Goal: Task Accomplishment & Management: Manage account settings

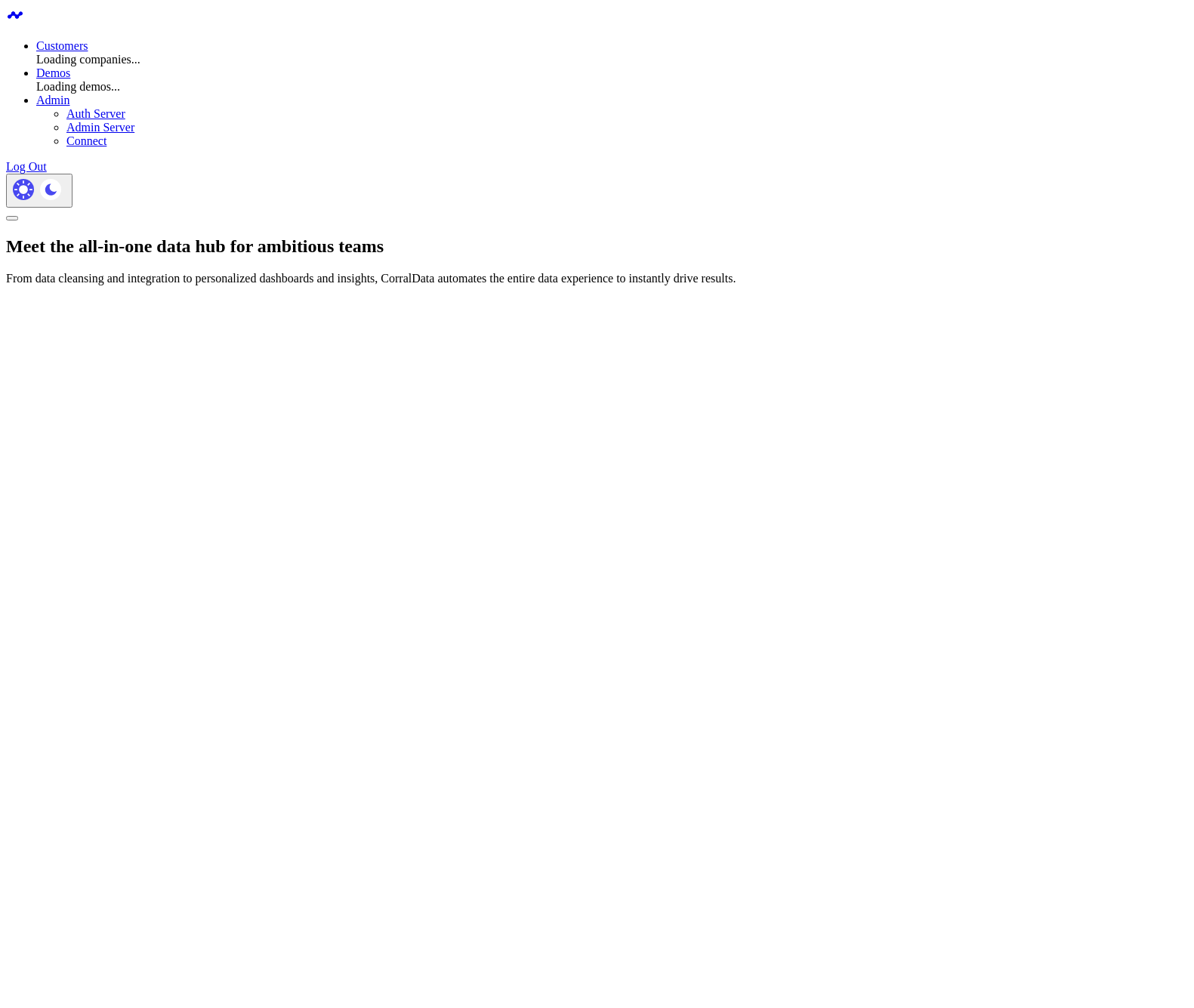
click at [87, 39] on link "Customers" at bounding box center [62, 45] width 51 height 13
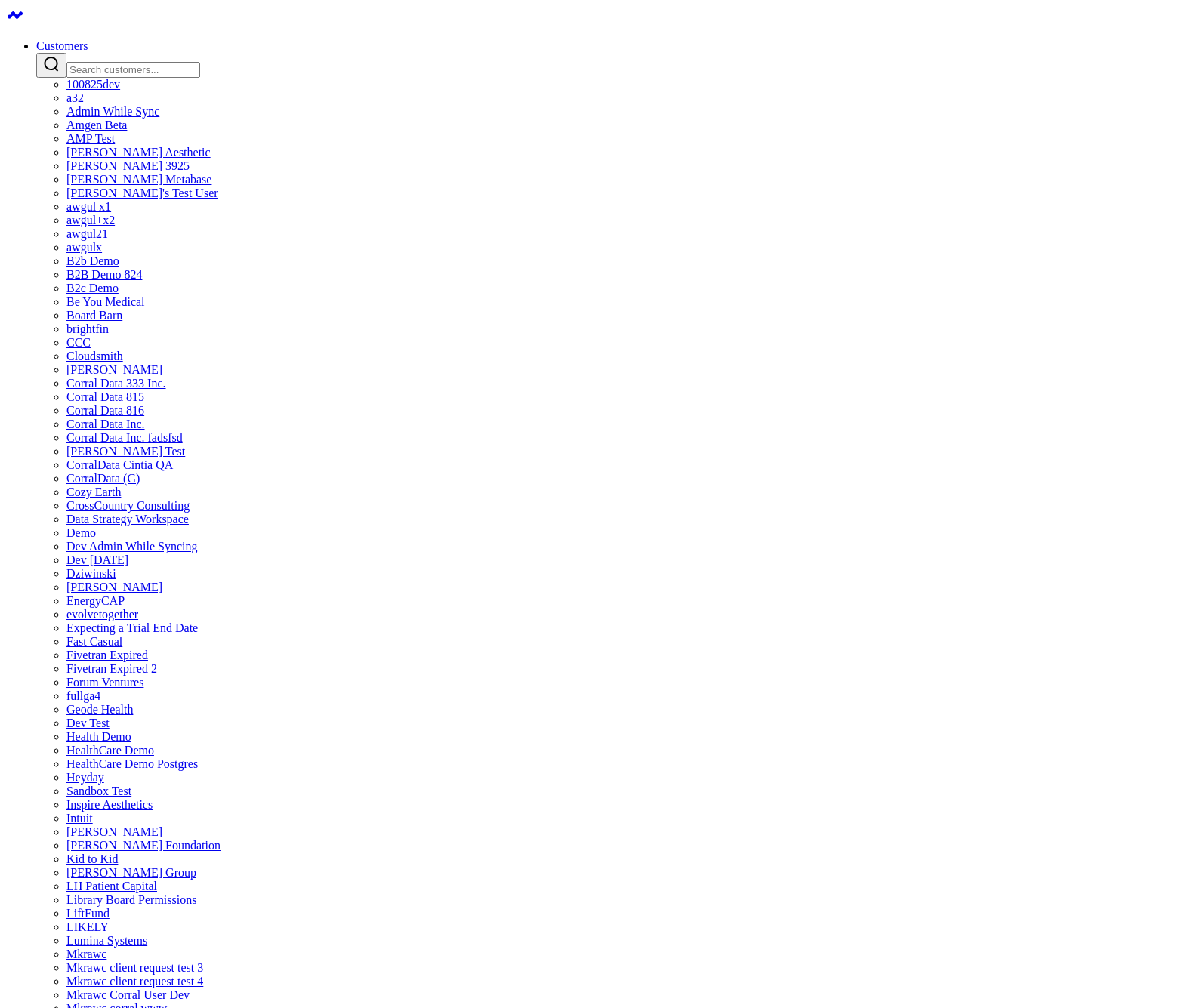
click at [200, 62] on input "Search customers input" at bounding box center [133, 69] width 134 height 16
type input "q"
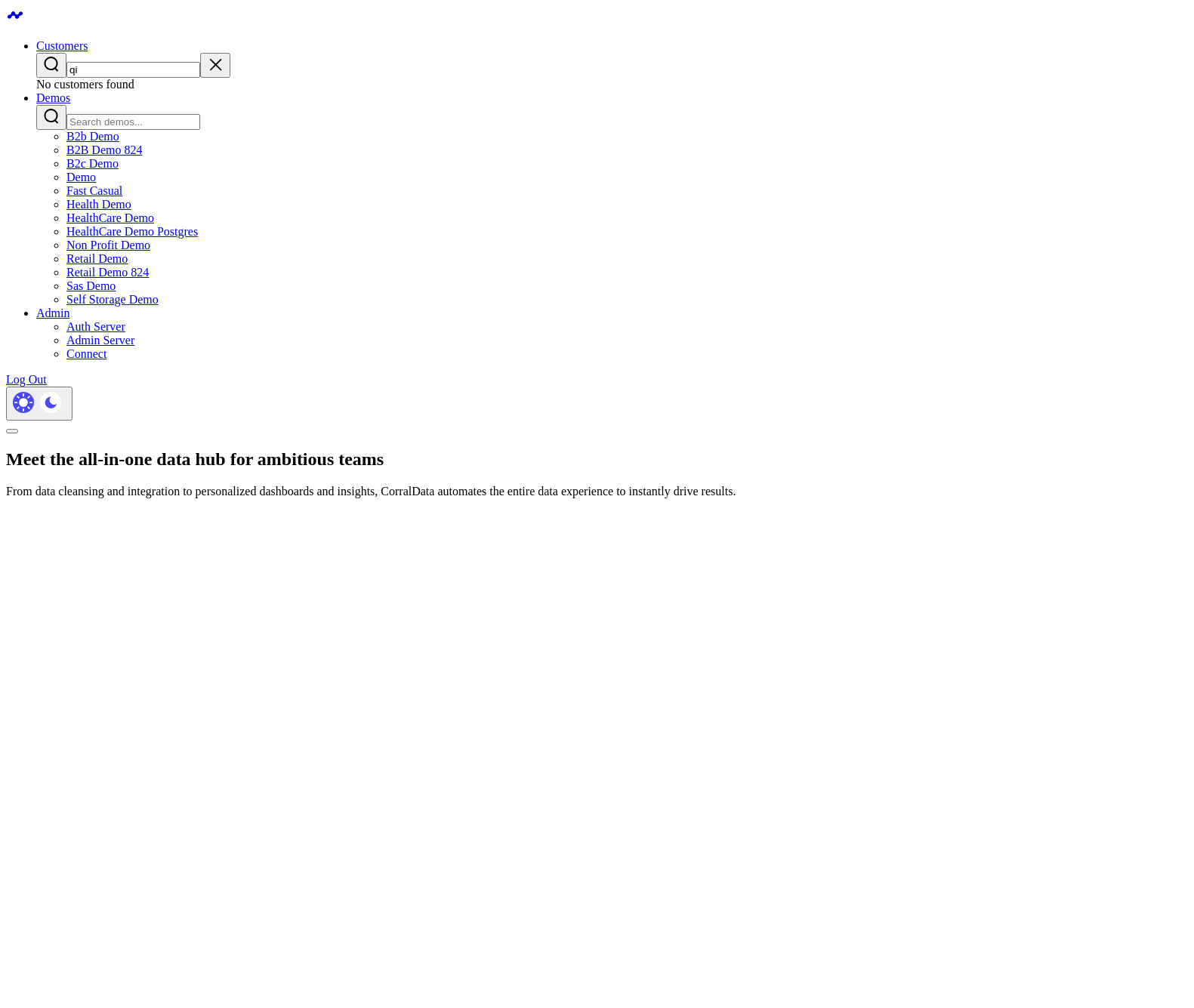
click at [589, 79] on div "No customers found" at bounding box center [611, 84] width 1151 height 13
click at [593, 71] on div "qi" at bounding box center [611, 65] width 1151 height 25
click at [200, 64] on input "qi" at bounding box center [133, 69] width 134 height 16
type input "qin"
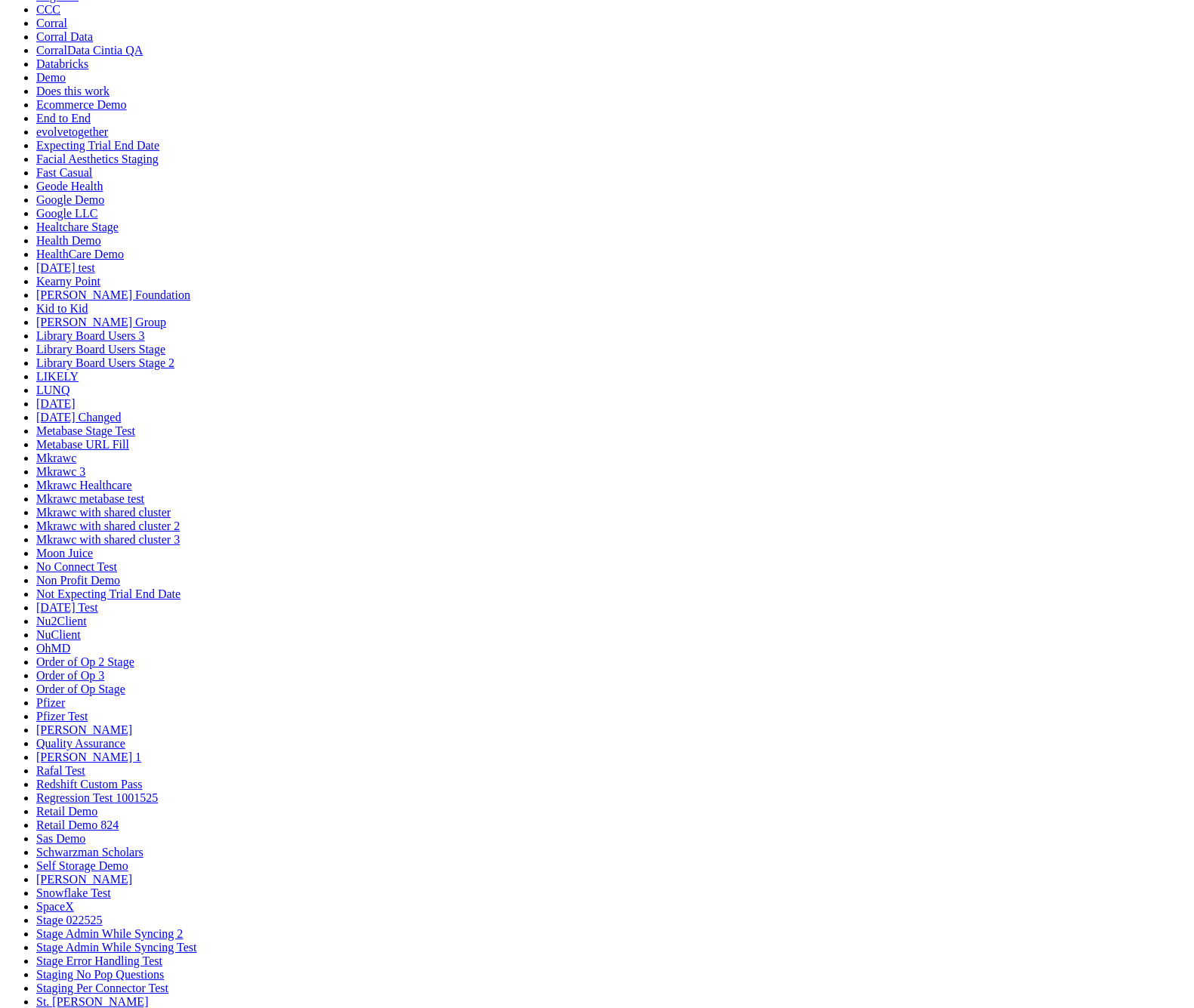
scroll to position [626, 0]
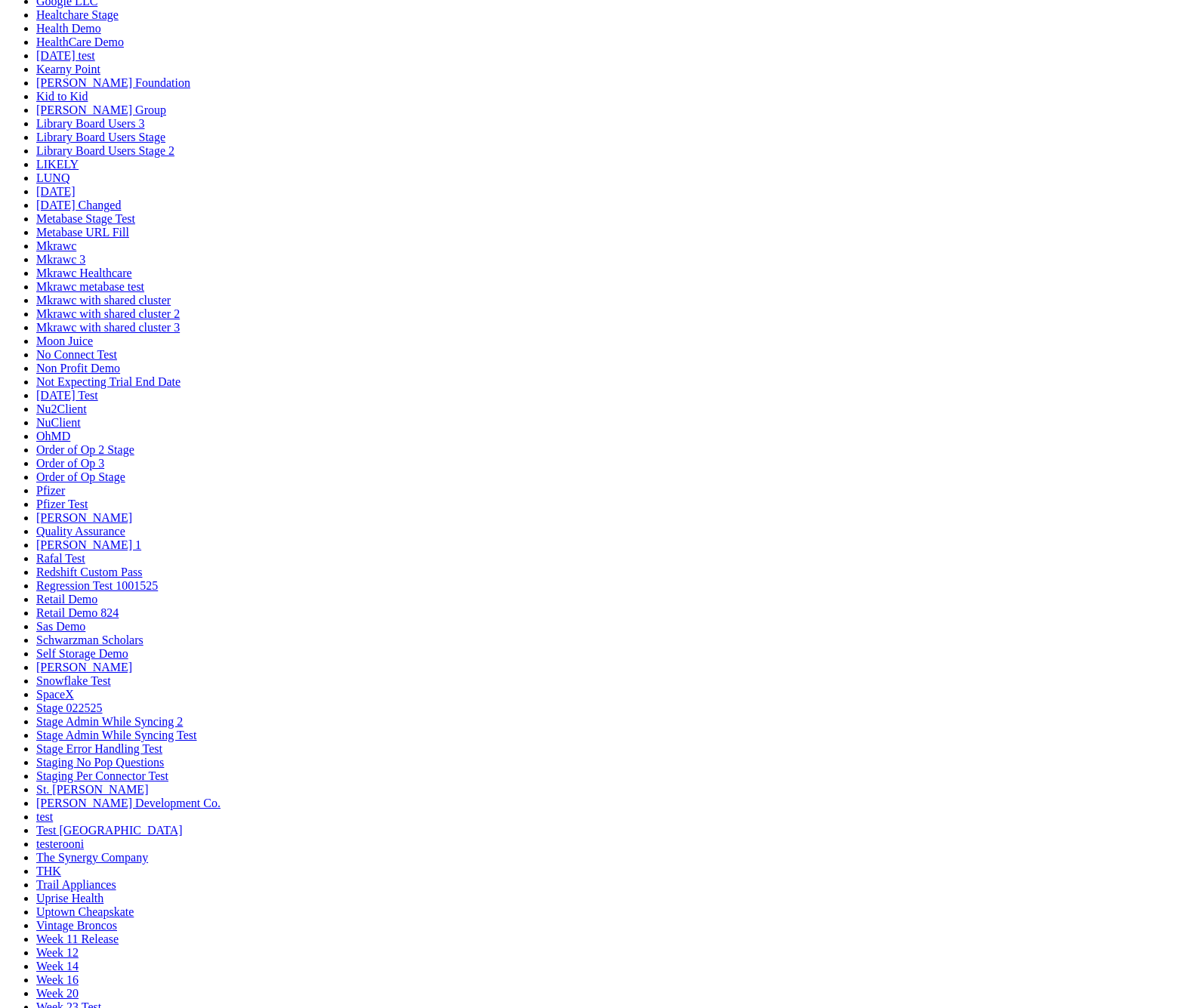
scroll to position [664, 0]
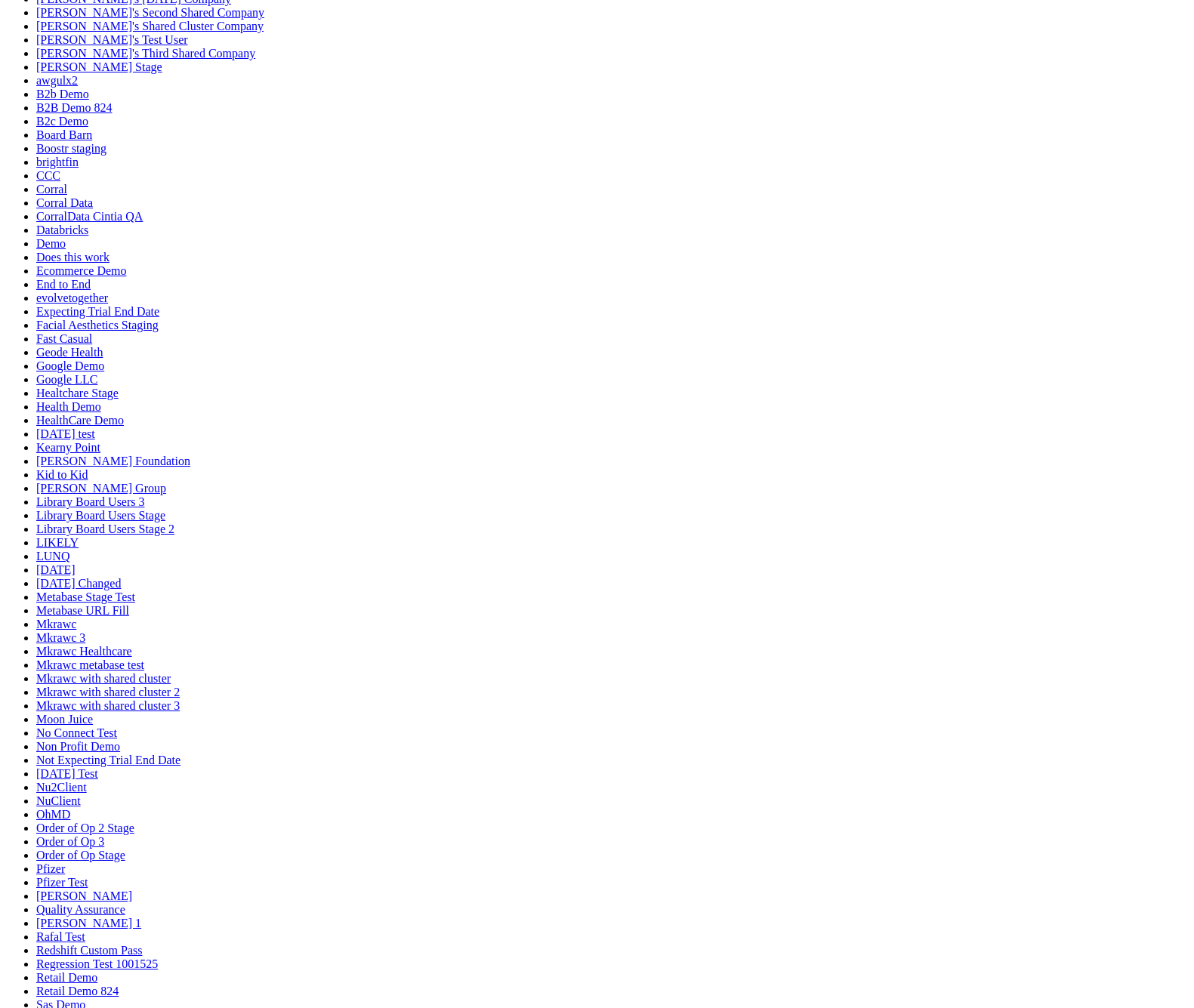
scroll to position [0, 0]
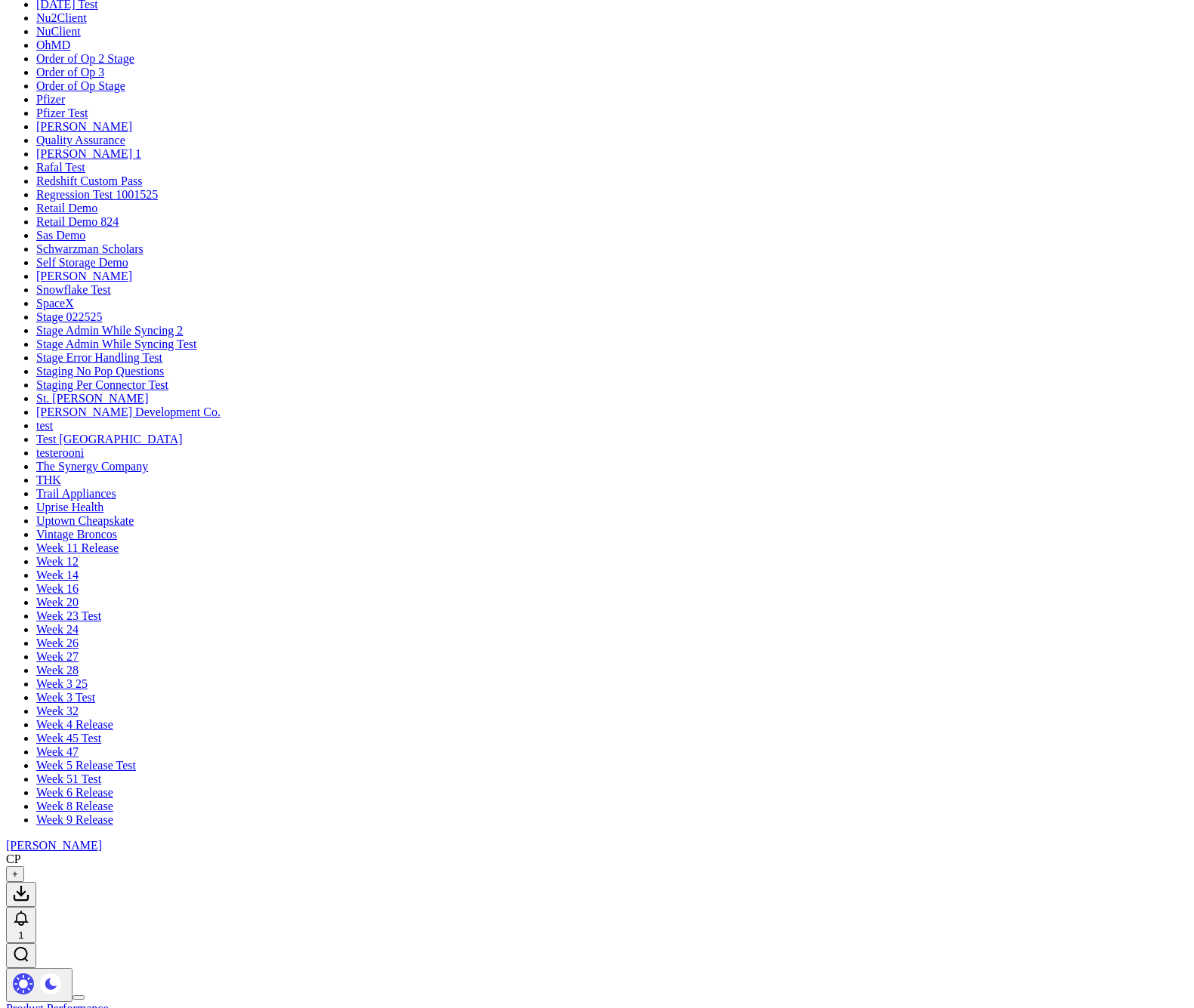
scroll to position [78, 0]
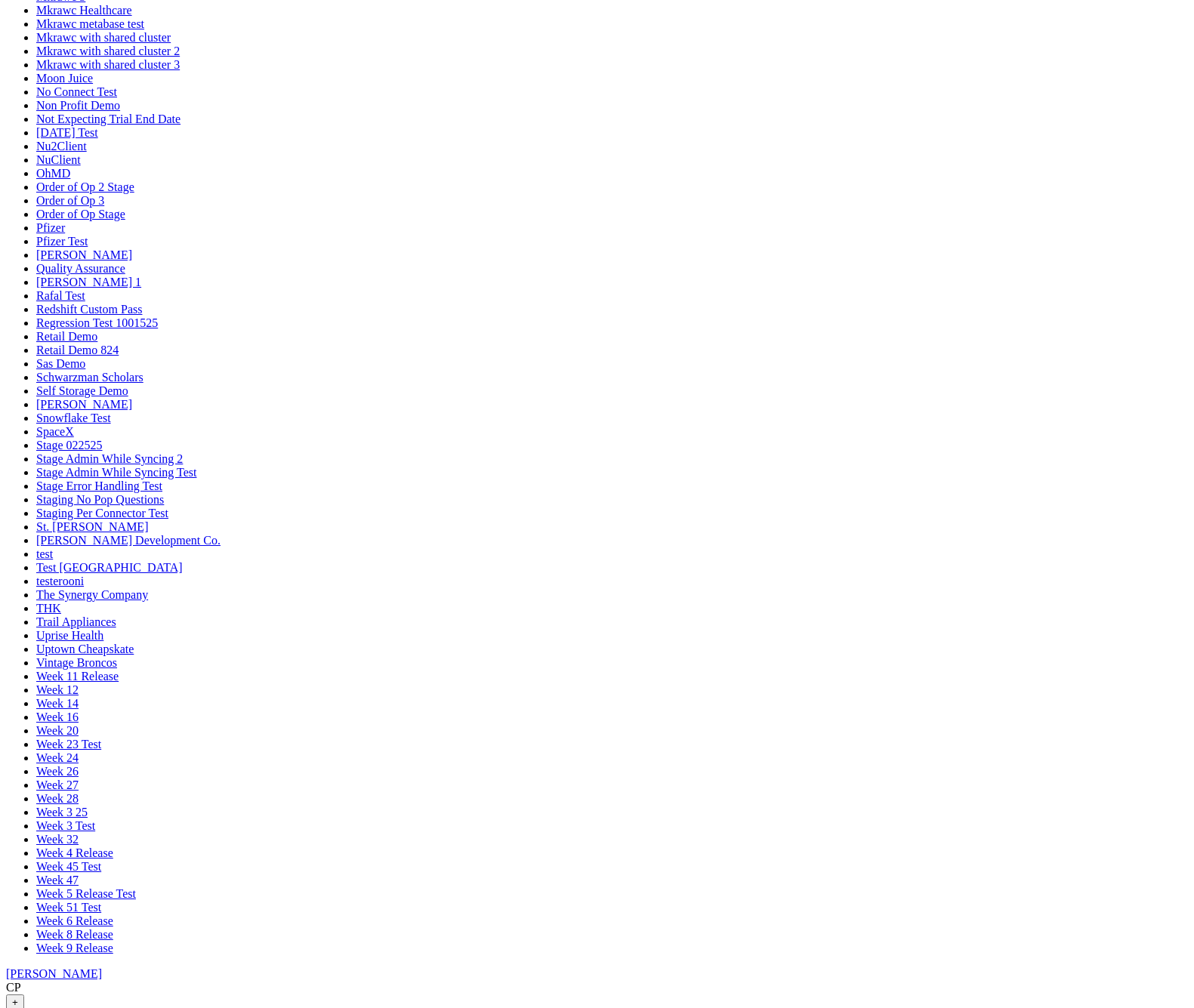
scroll to position [855, 0]
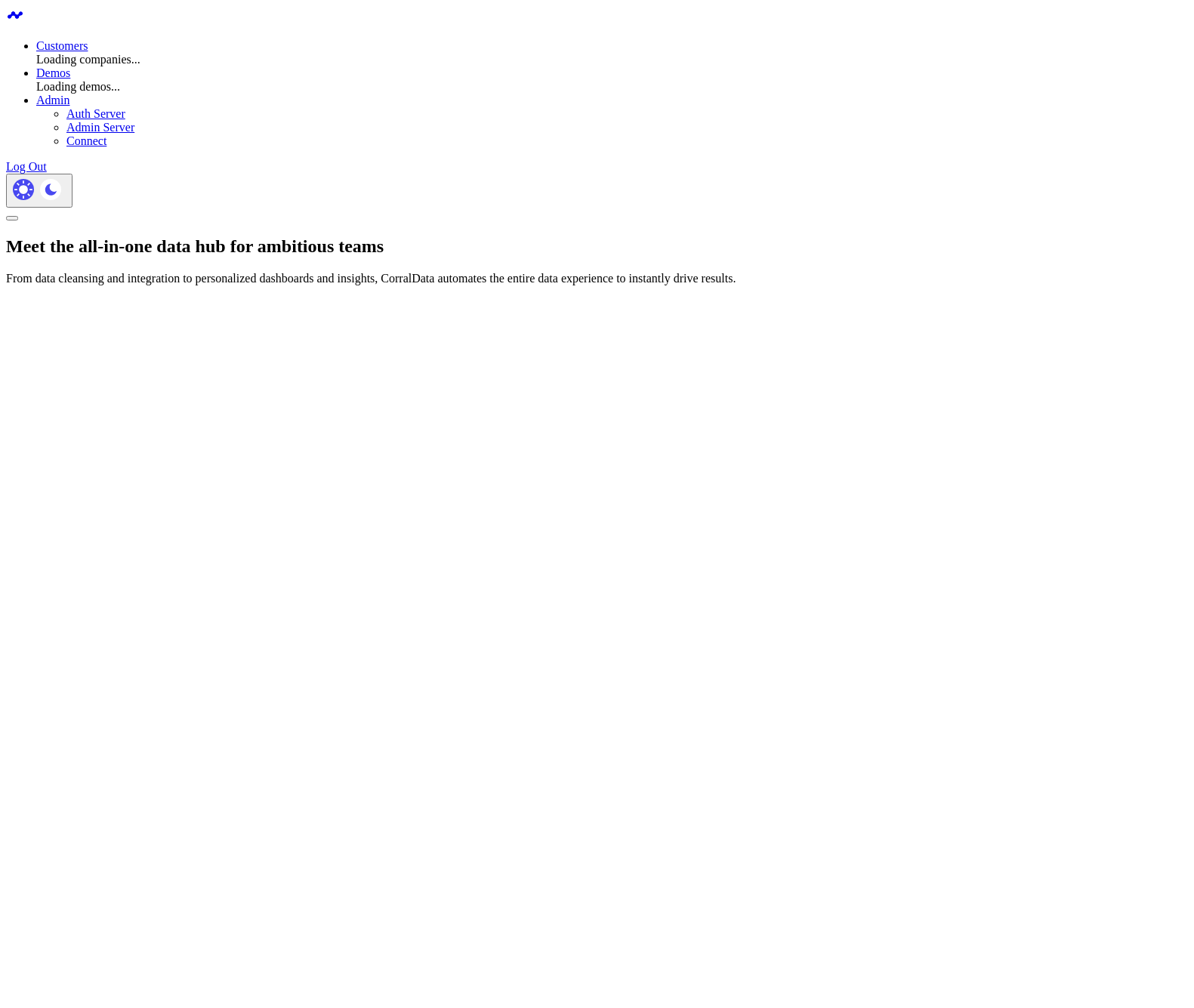
click at [87, 39] on link "Customers" at bounding box center [62, 45] width 51 height 13
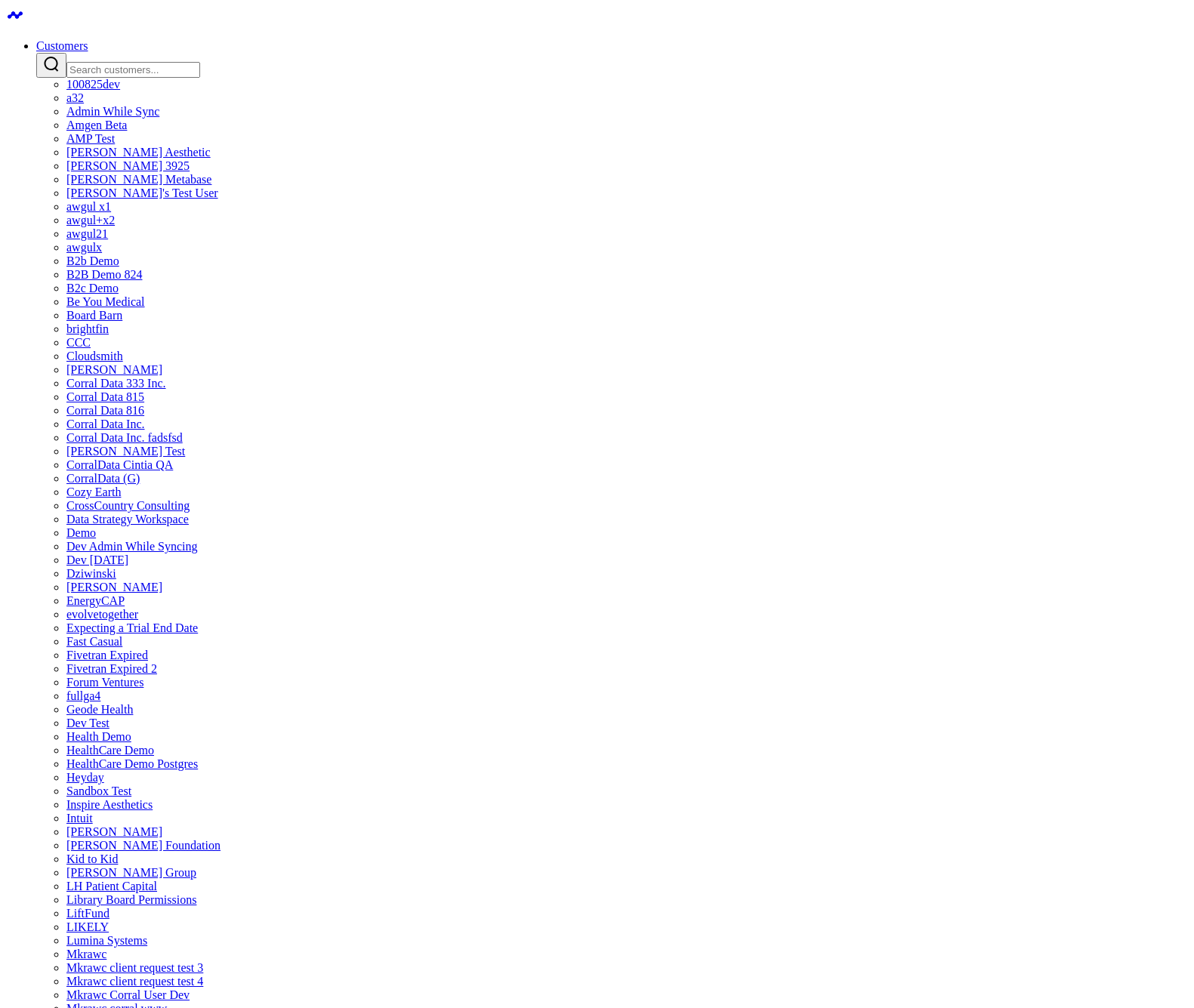
click at [200, 62] on input "Search customers input" at bounding box center [133, 69] width 134 height 16
type input "oh"
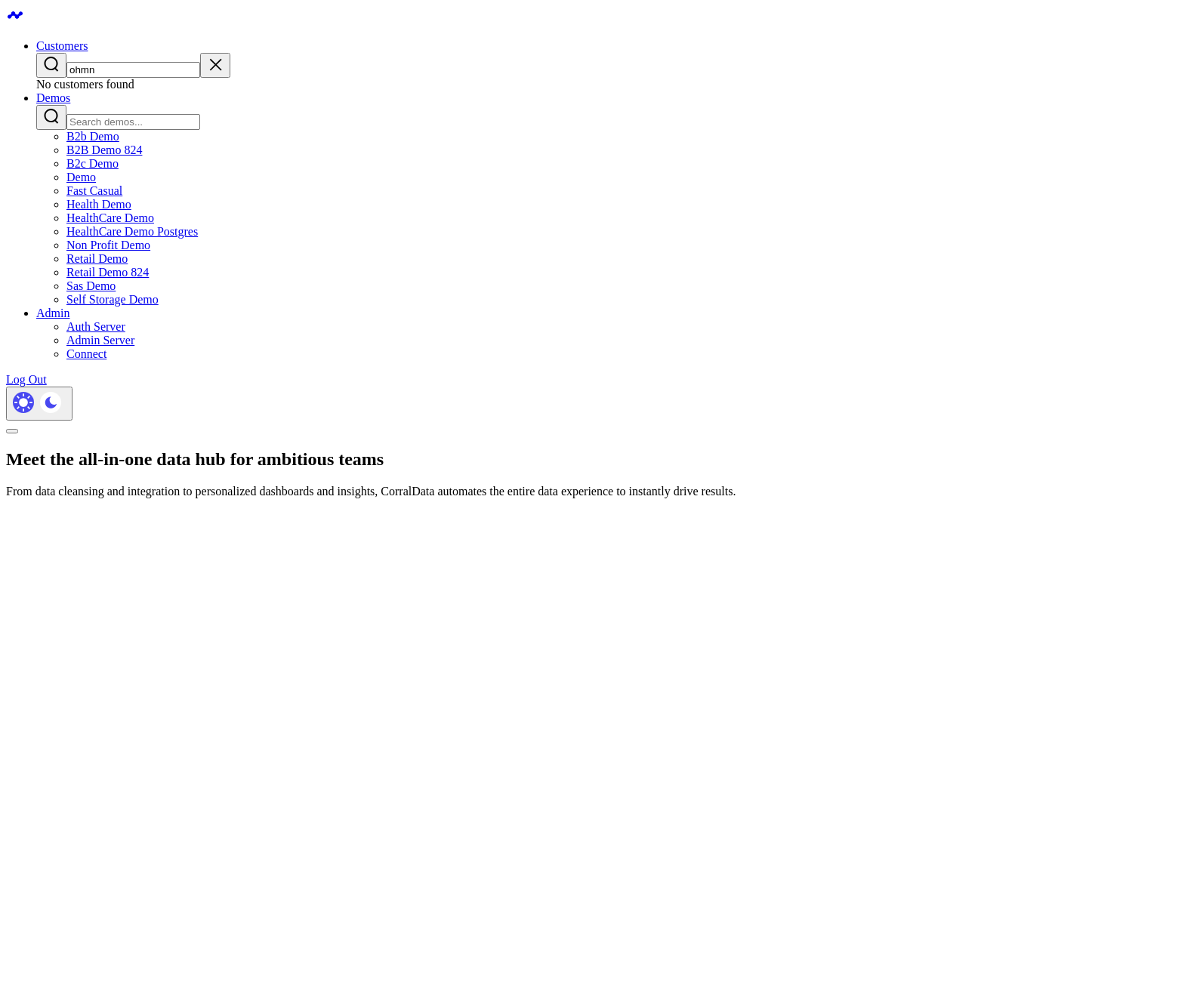
click at [200, 63] on input "ohmn" at bounding box center [133, 69] width 134 height 16
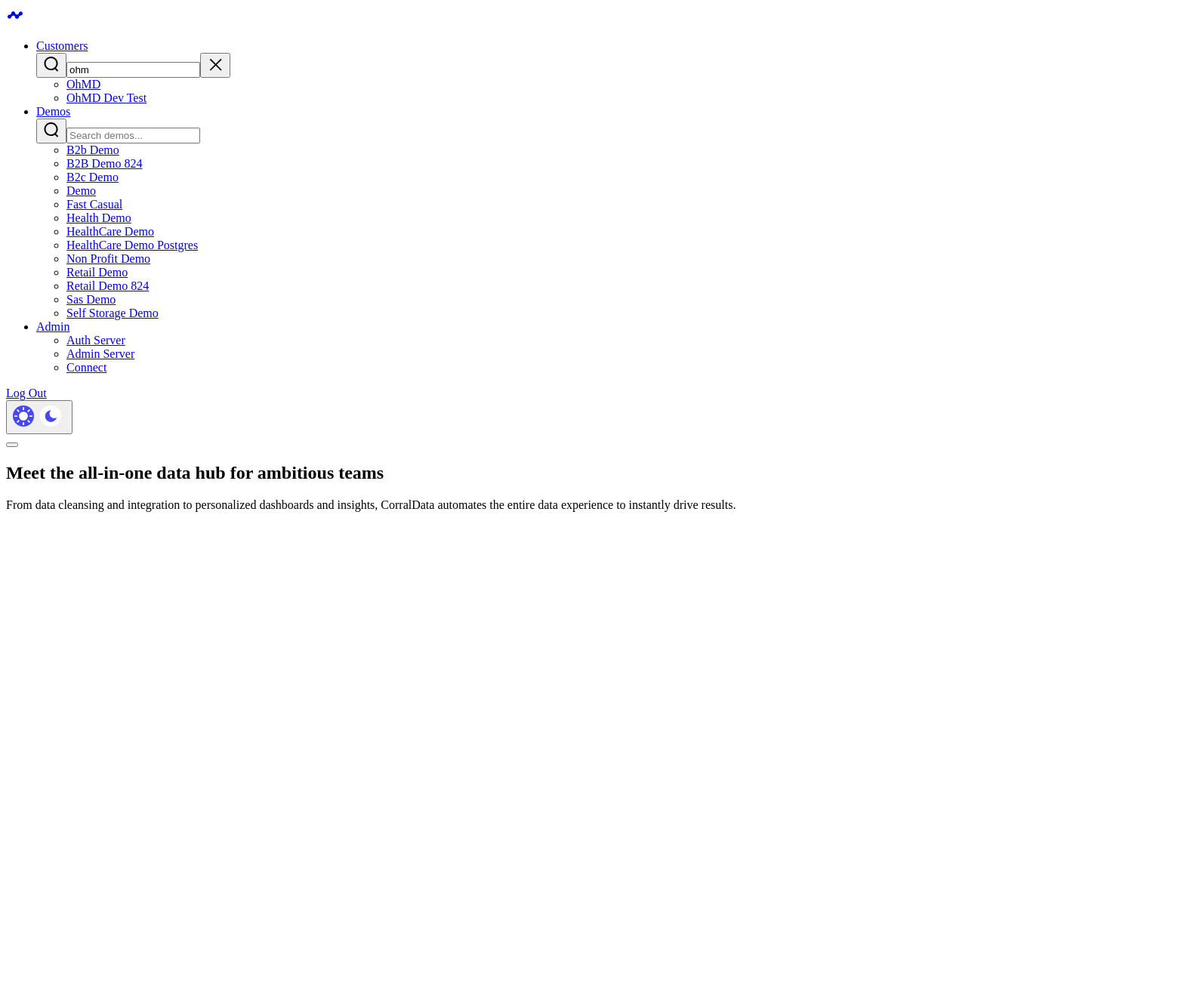
click at [100, 91] on link "OhMD" at bounding box center [83, 84] width 34 height 13
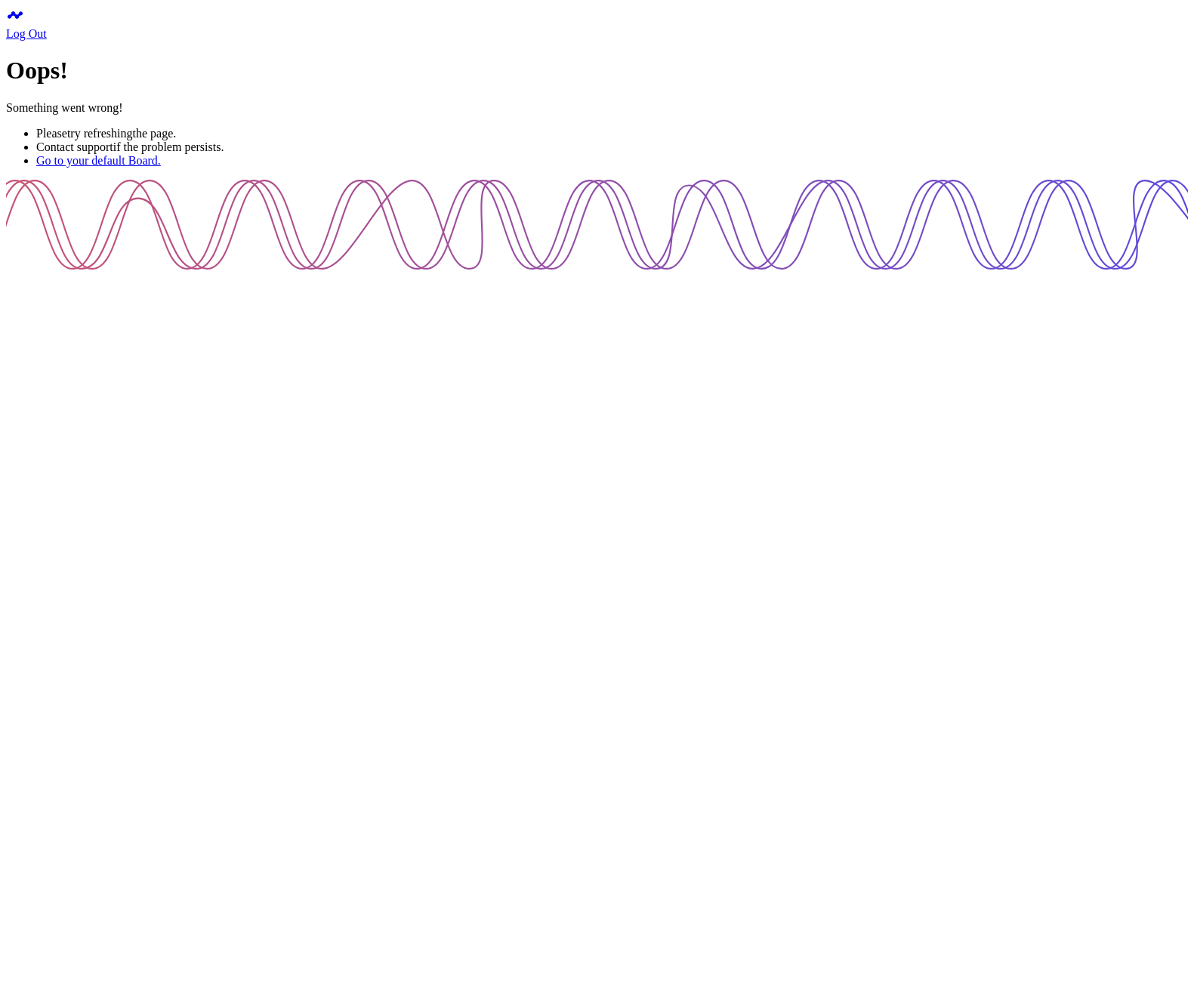
click at [16, 63] on div "Oops! Something went wrong! Please try refreshing the page. Contact support if …" at bounding box center [596, 112] width 1182 height 110
click at [133, 139] on link "try refreshing" at bounding box center [100, 134] width 65 height 13
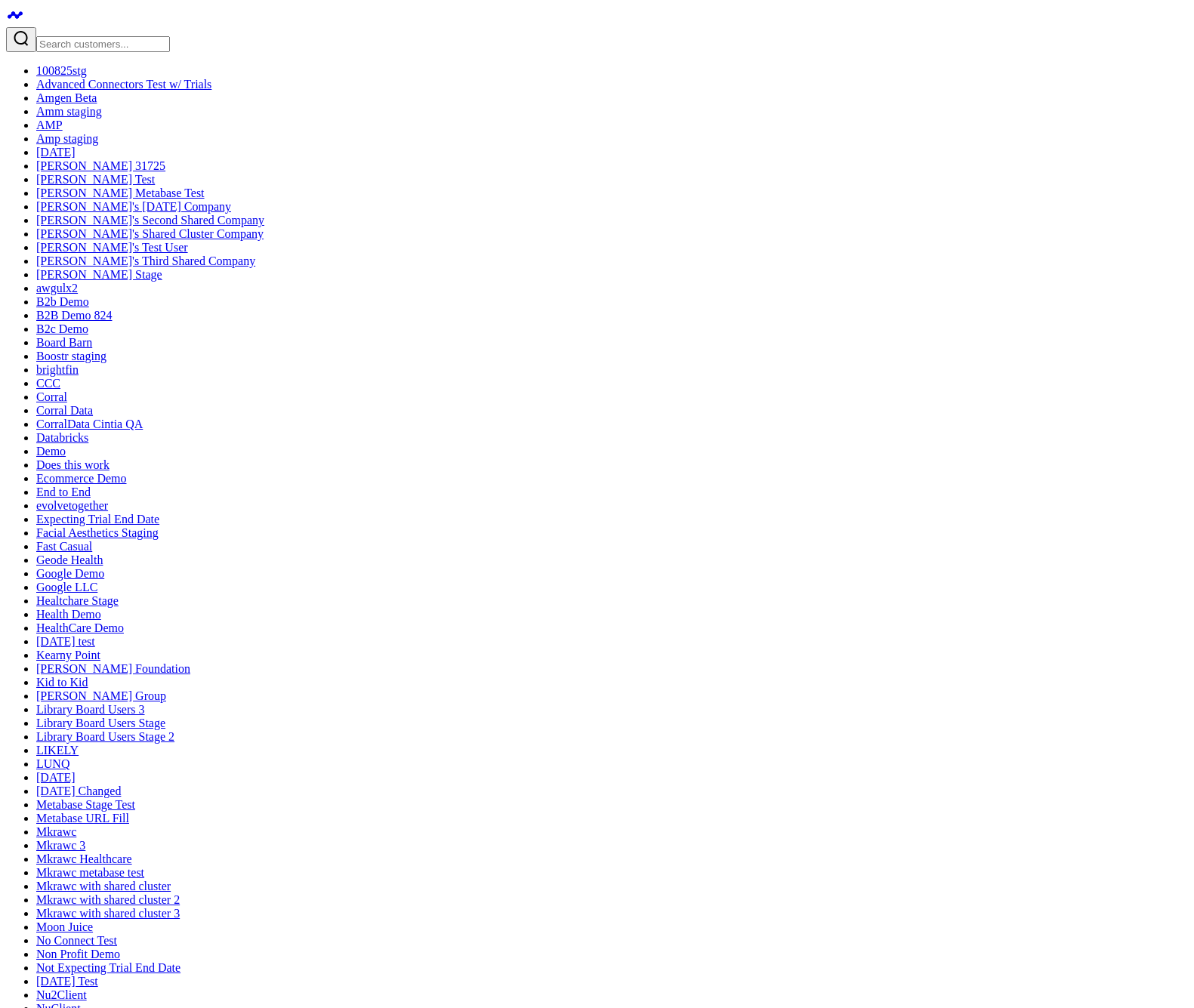
drag, startPoint x: 1157, startPoint y: 24, endPoint x: 1111, endPoint y: 117, distance: 103.8
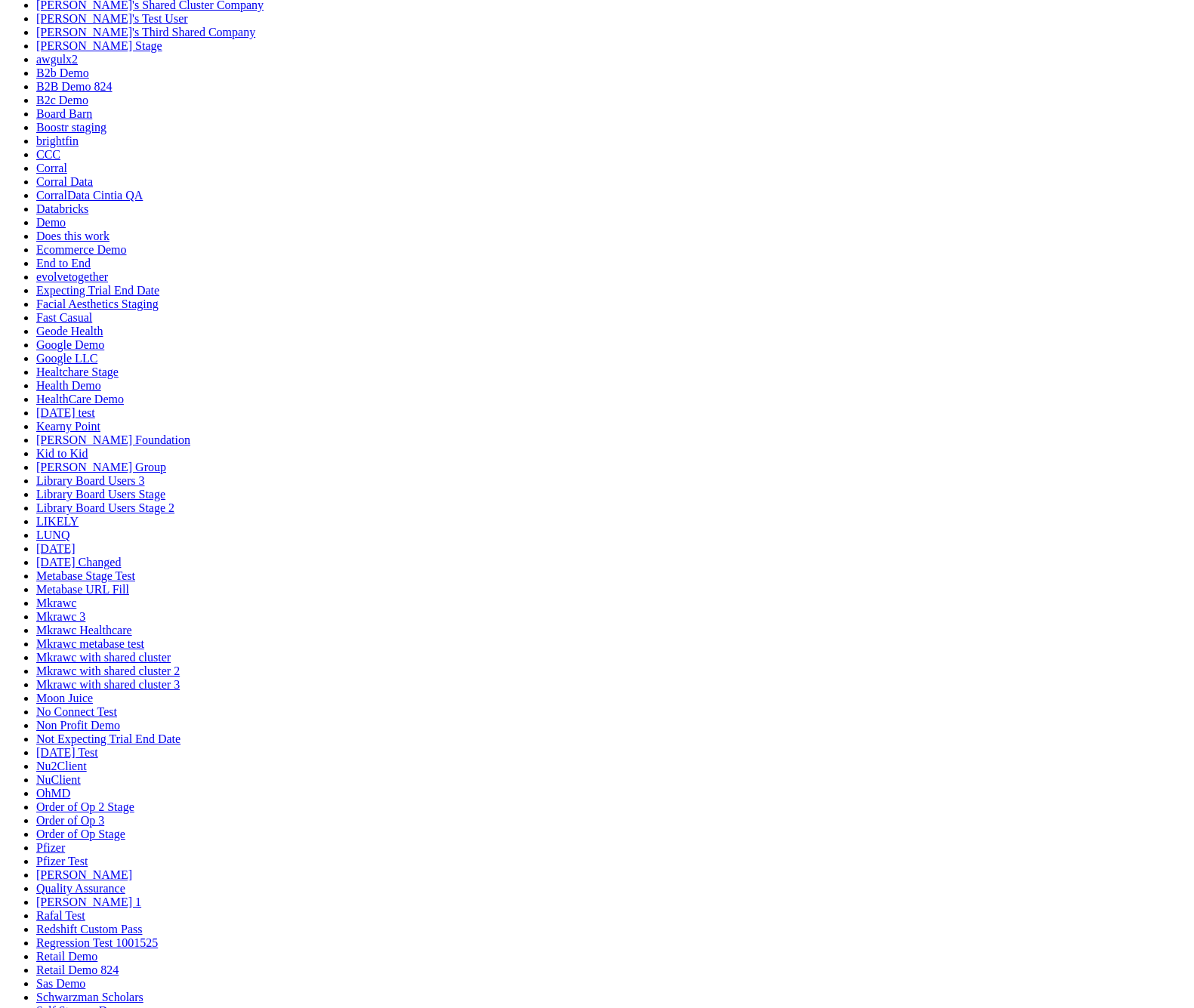
scroll to position [384, 0]
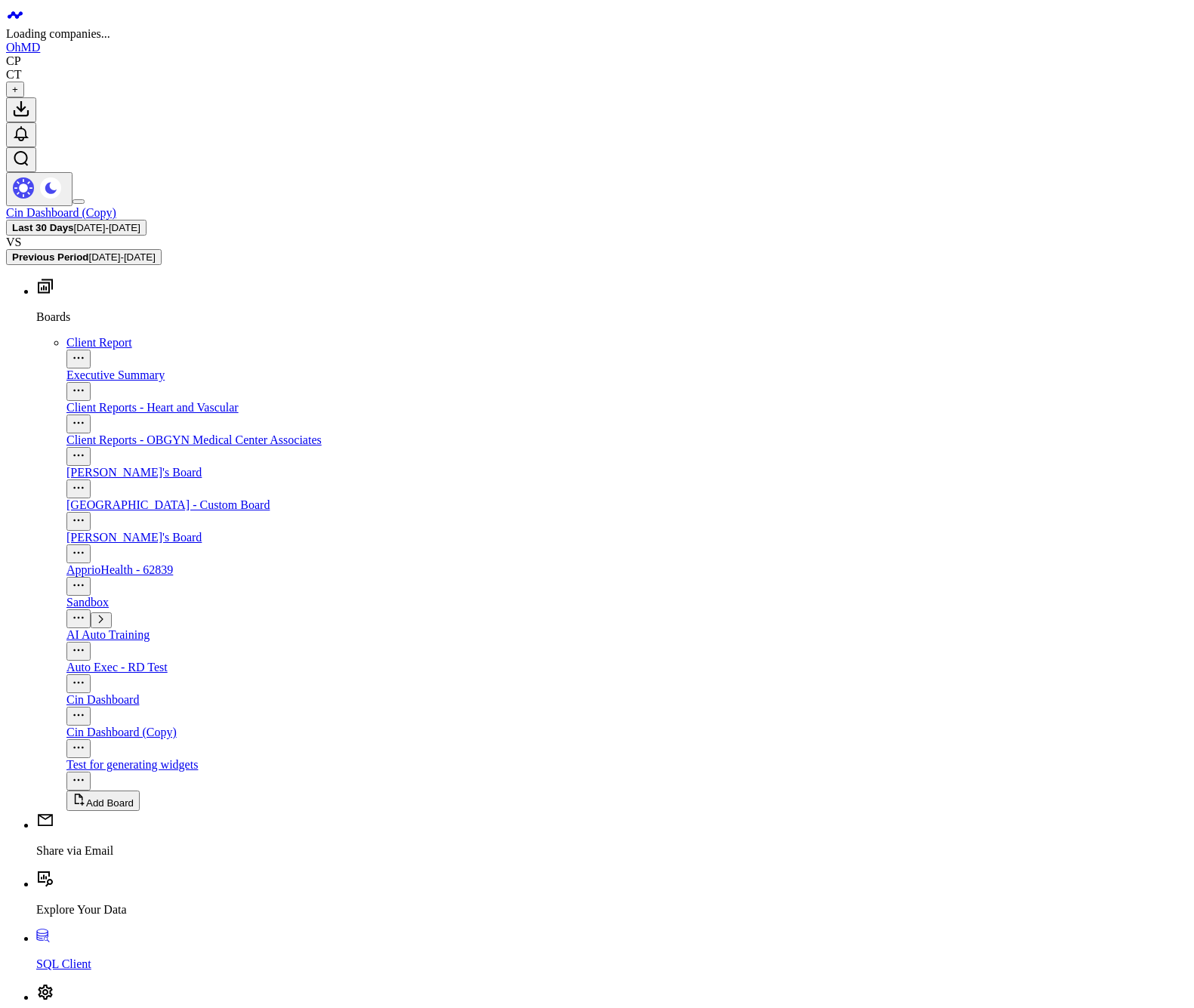
click at [66, 174] on icon at bounding box center [52, 188] width 27 height 27
click at [57, 182] on icon at bounding box center [51, 188] width 11 height 11
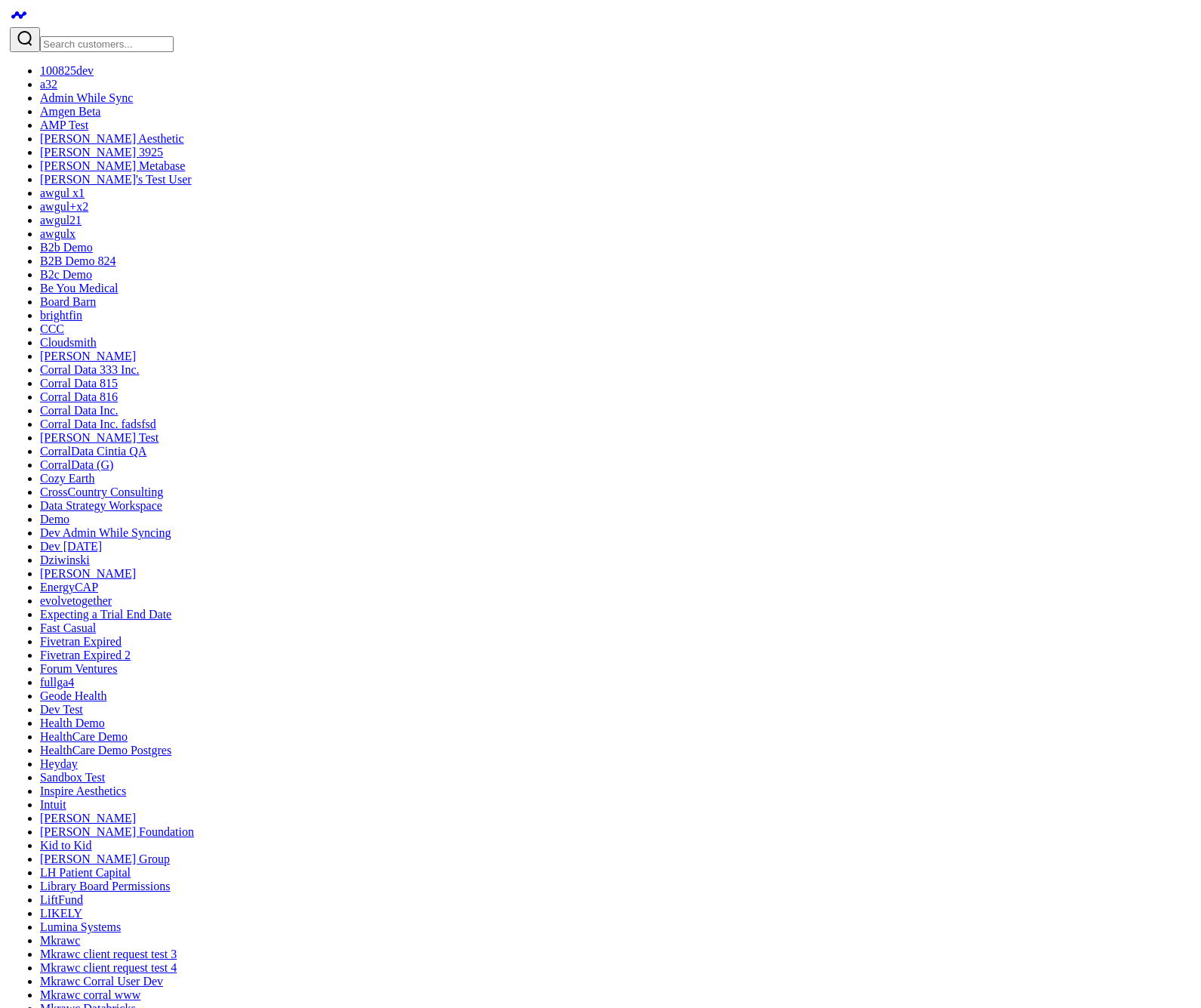
scroll to position [9, 0]
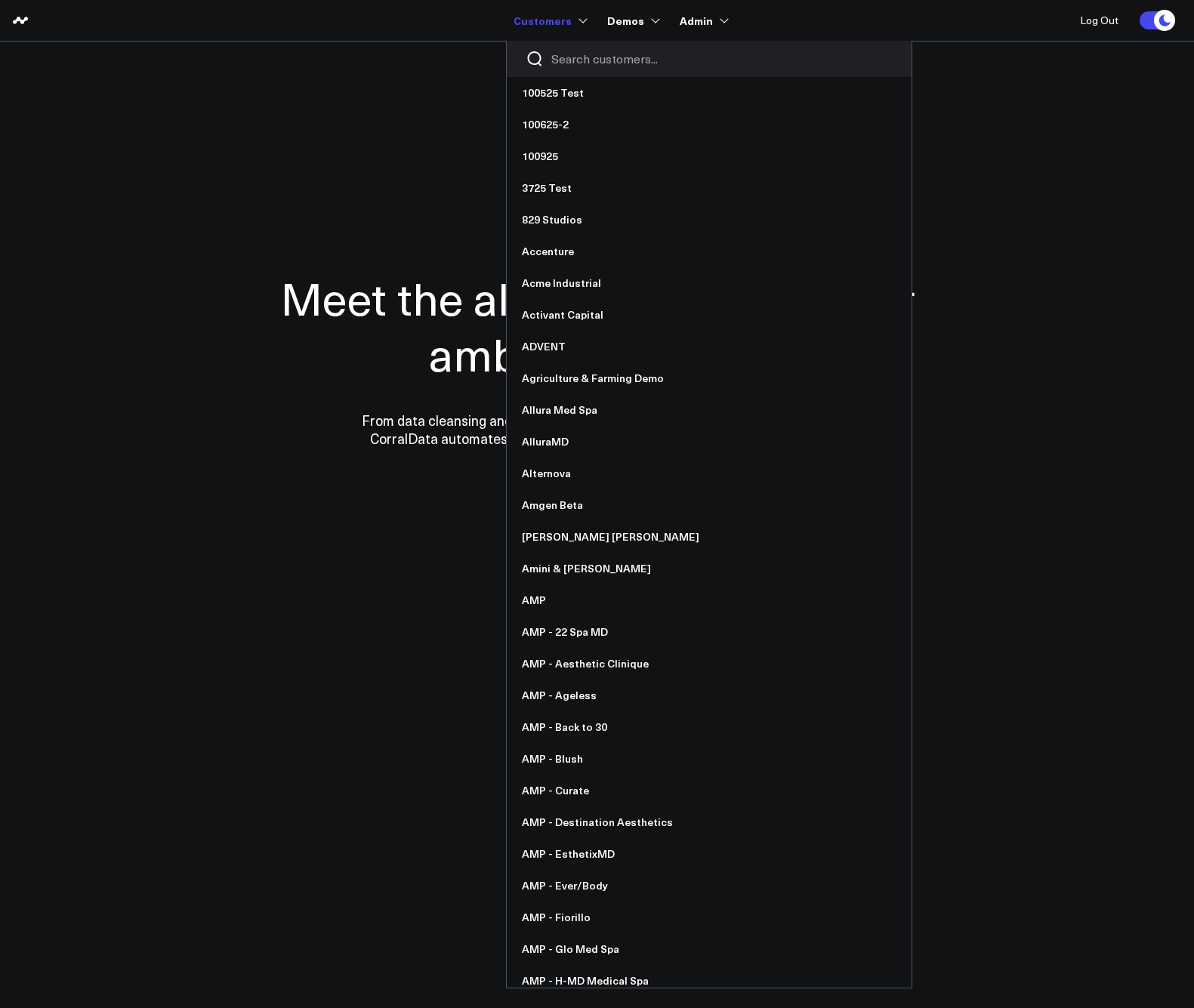
click at [583, 19] on link "Customers" at bounding box center [549, 20] width 71 height 27
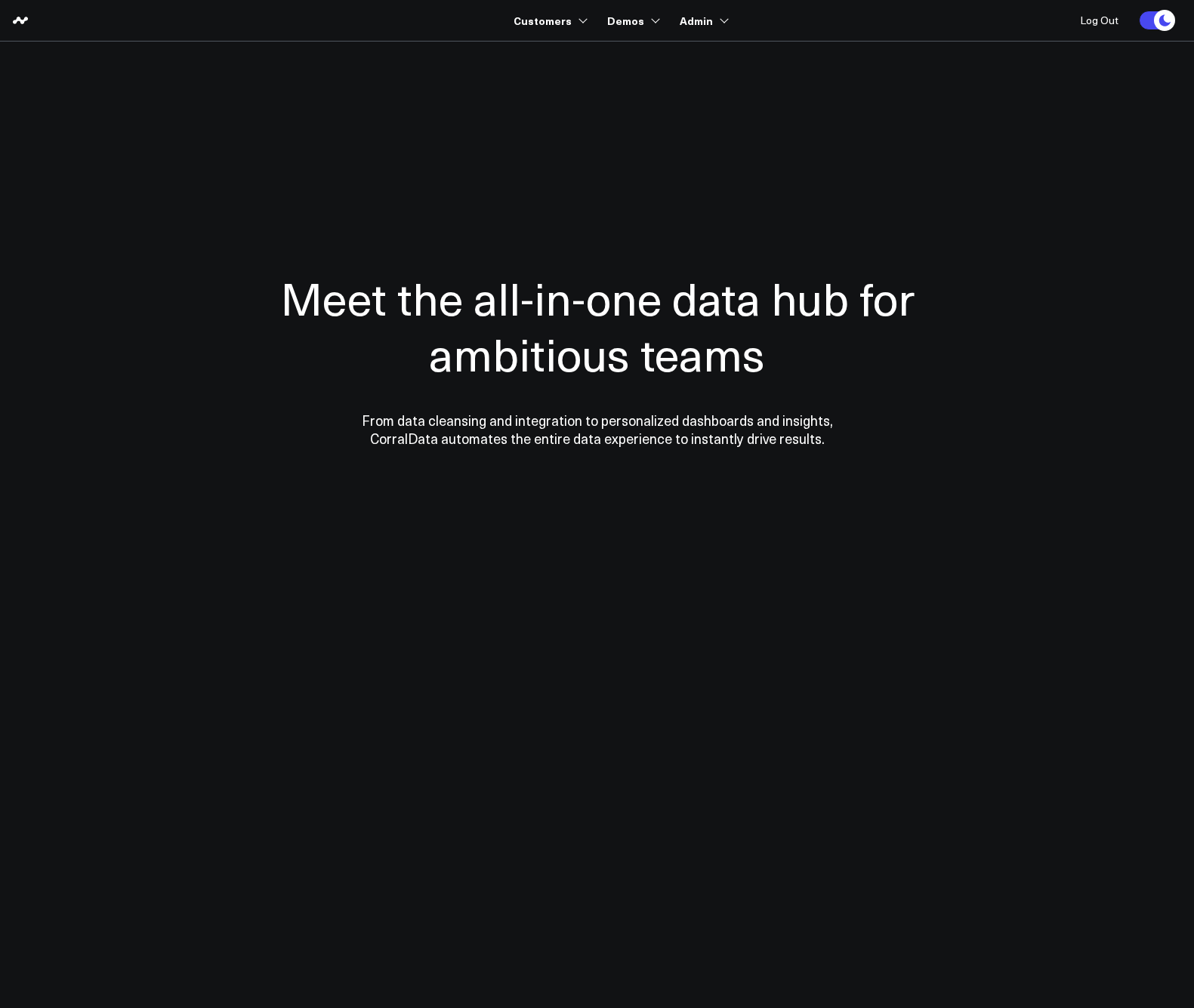
click at [597, 53] on section "Meet the all-in-one data hub for ambitious teams From data cleansing and integr…" at bounding box center [598, 306] width 1088 height 529
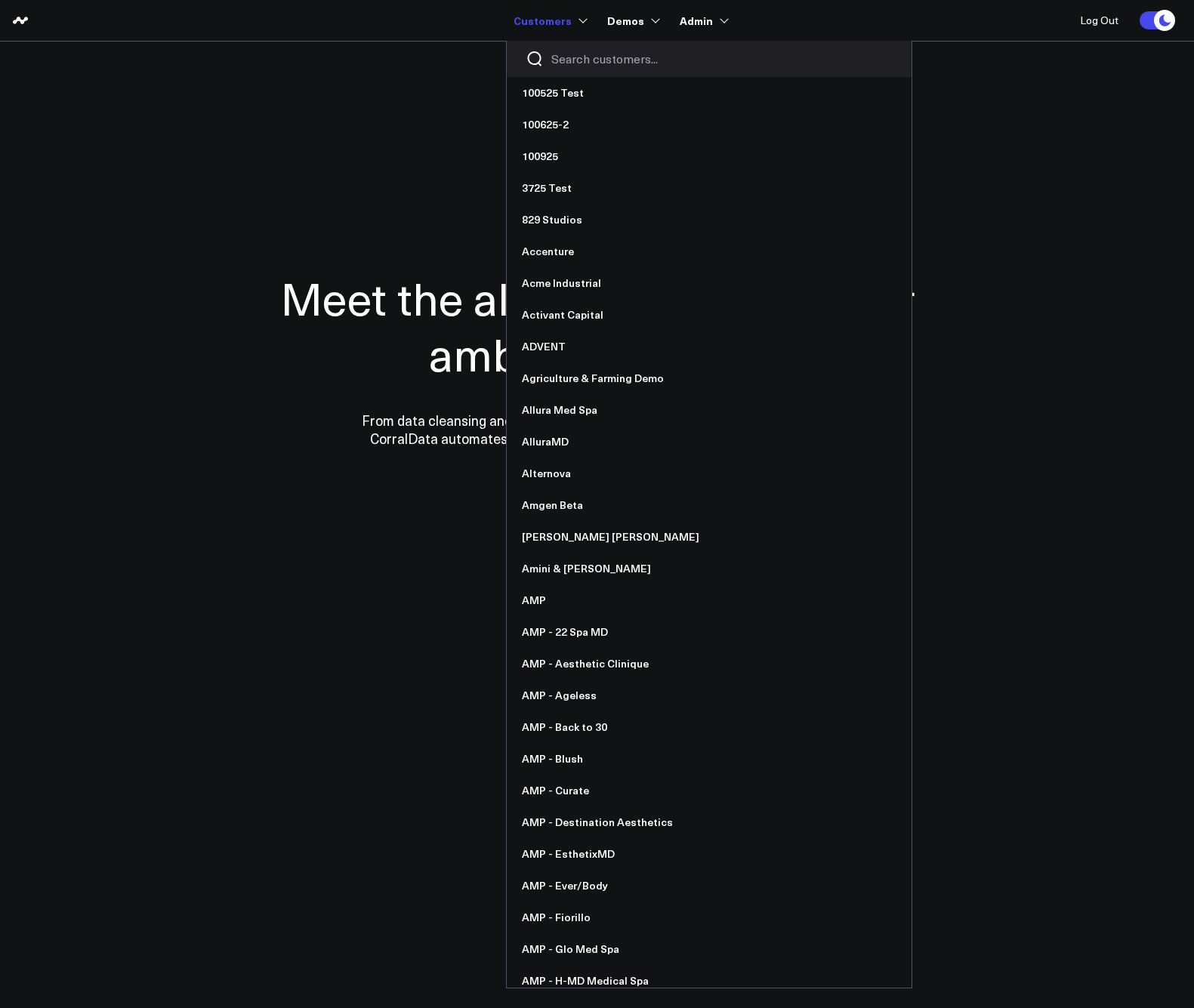
click at [577, 63] on input "Search customers input" at bounding box center [722, 59] width 341 height 17
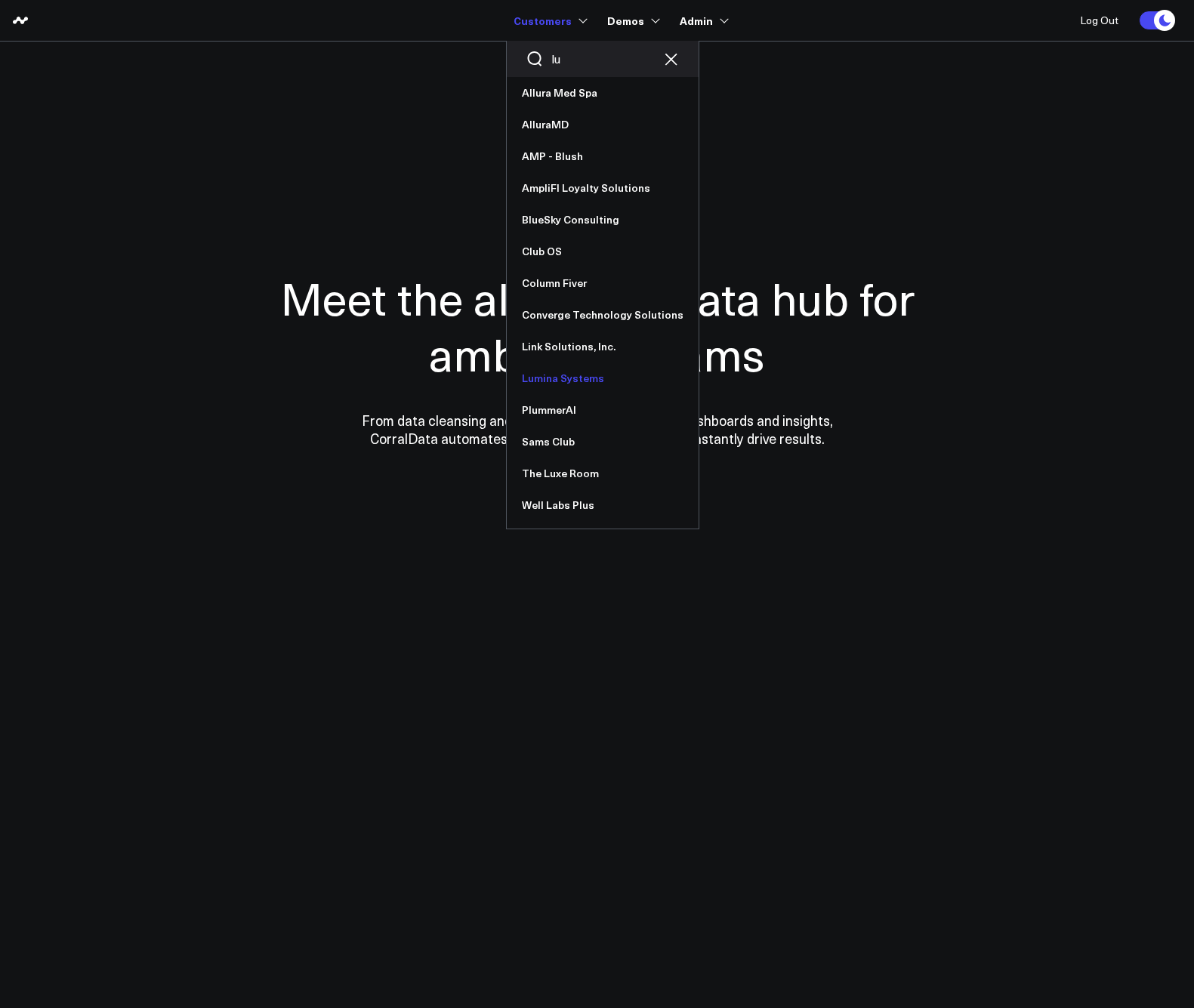
type input "lu"
click at [571, 376] on link "Lumina Systems" at bounding box center [603, 378] width 191 height 31
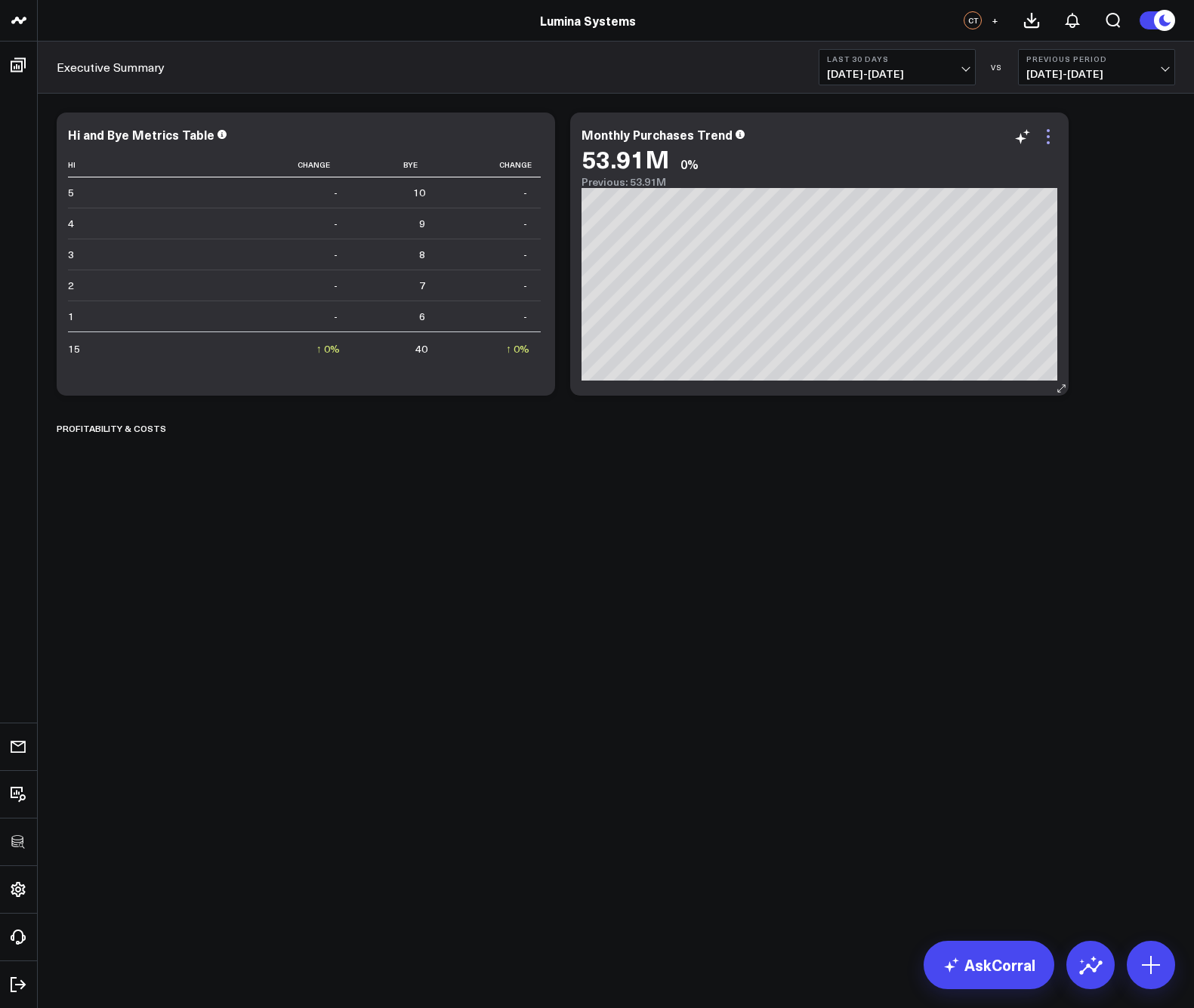
click at [1048, 139] on icon at bounding box center [1048, 136] width 18 height 18
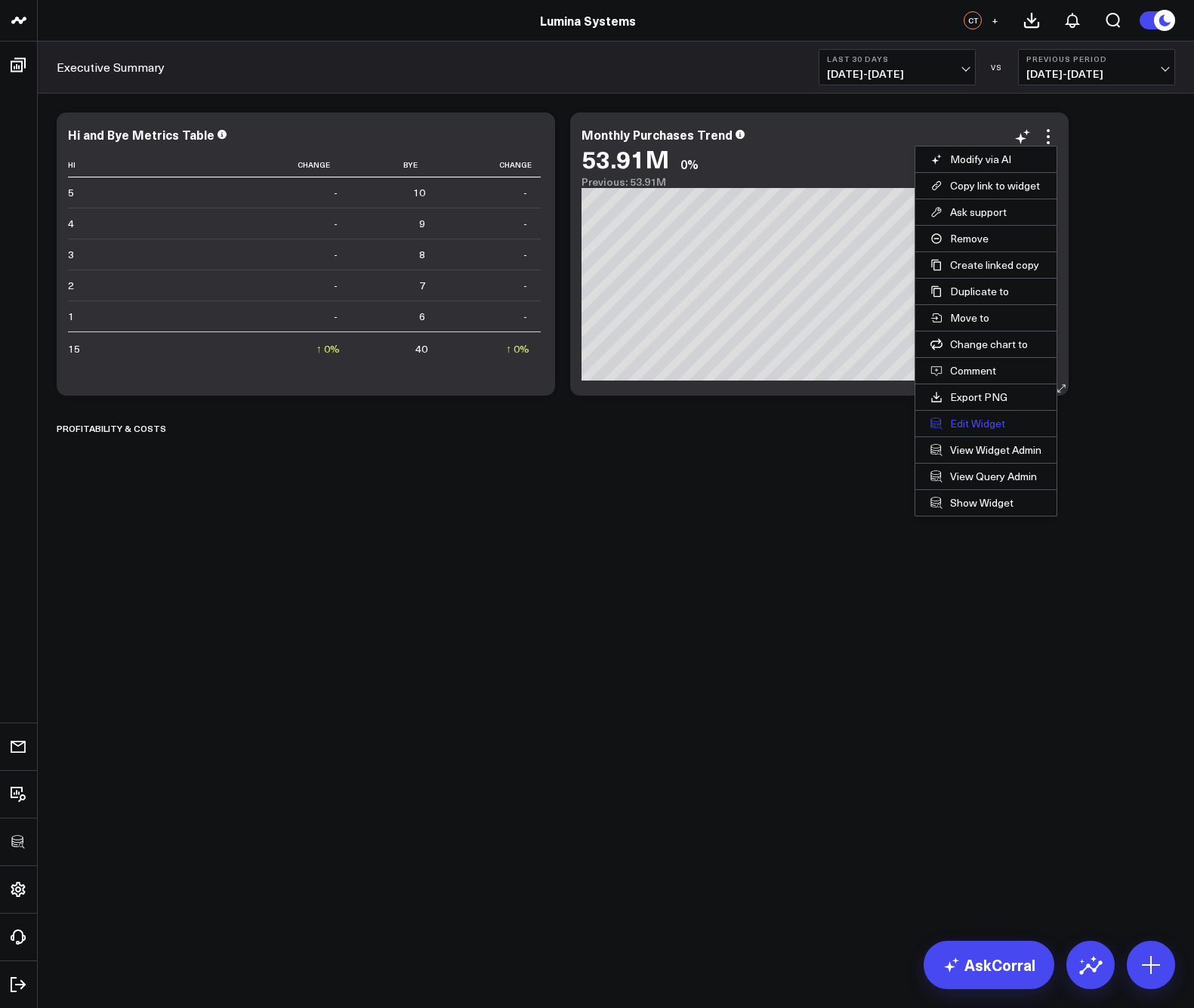
click at [969, 423] on button "Edit Widget" at bounding box center [986, 423] width 141 height 26
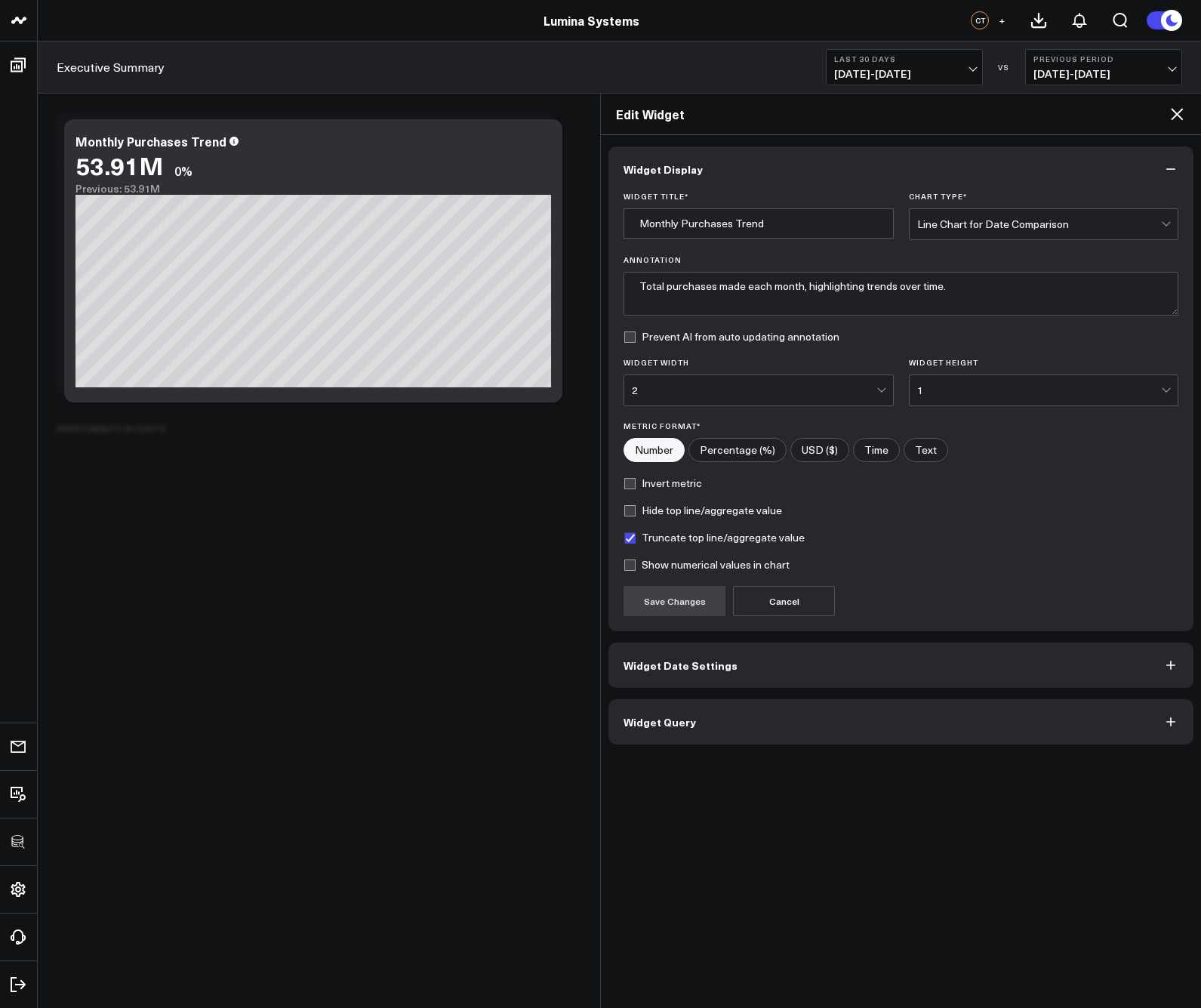
click at [1173, 165] on icon "button" at bounding box center [1171, 170] width 15 height 15
